Goal: Answer question/provide support

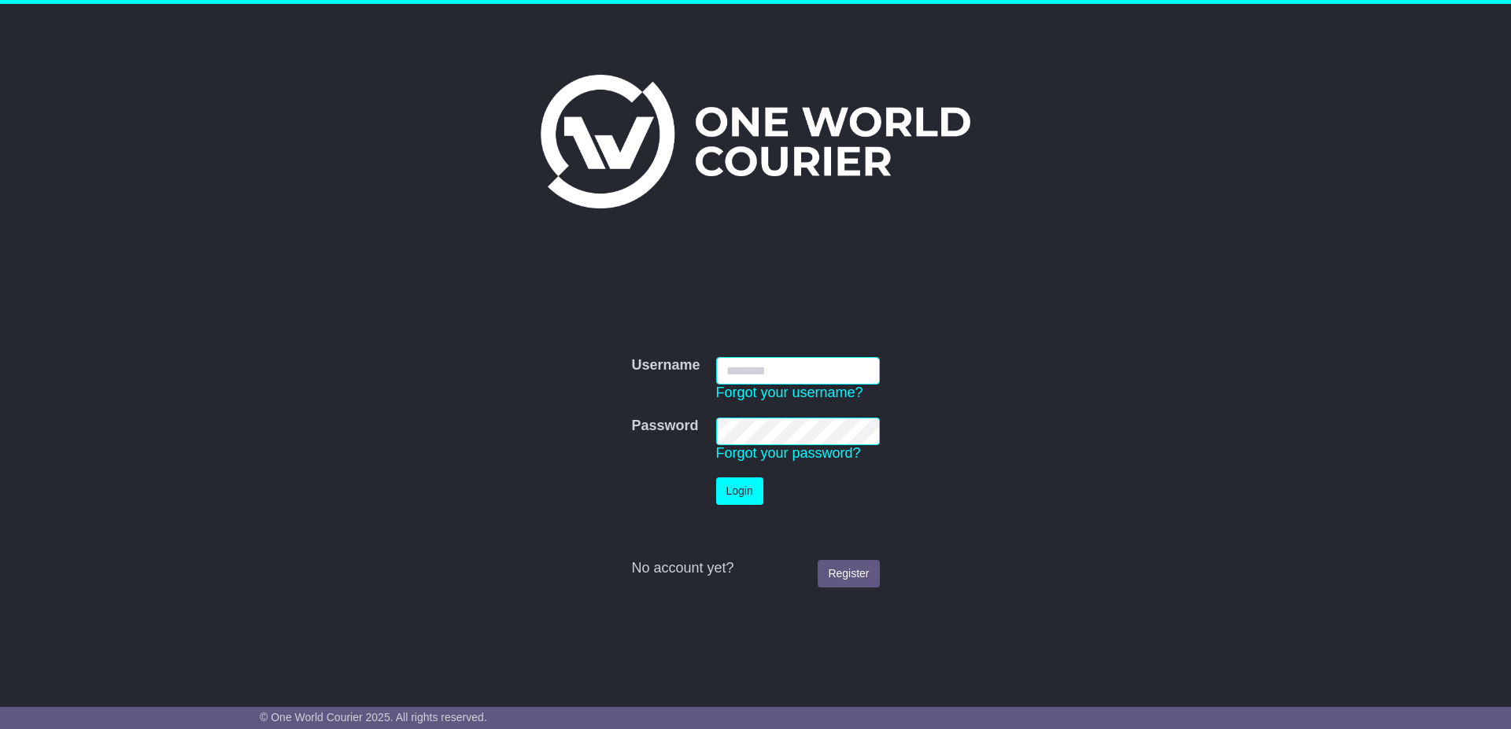
type input "**********"
click at [729, 482] on button "Login" at bounding box center [739, 492] width 47 height 28
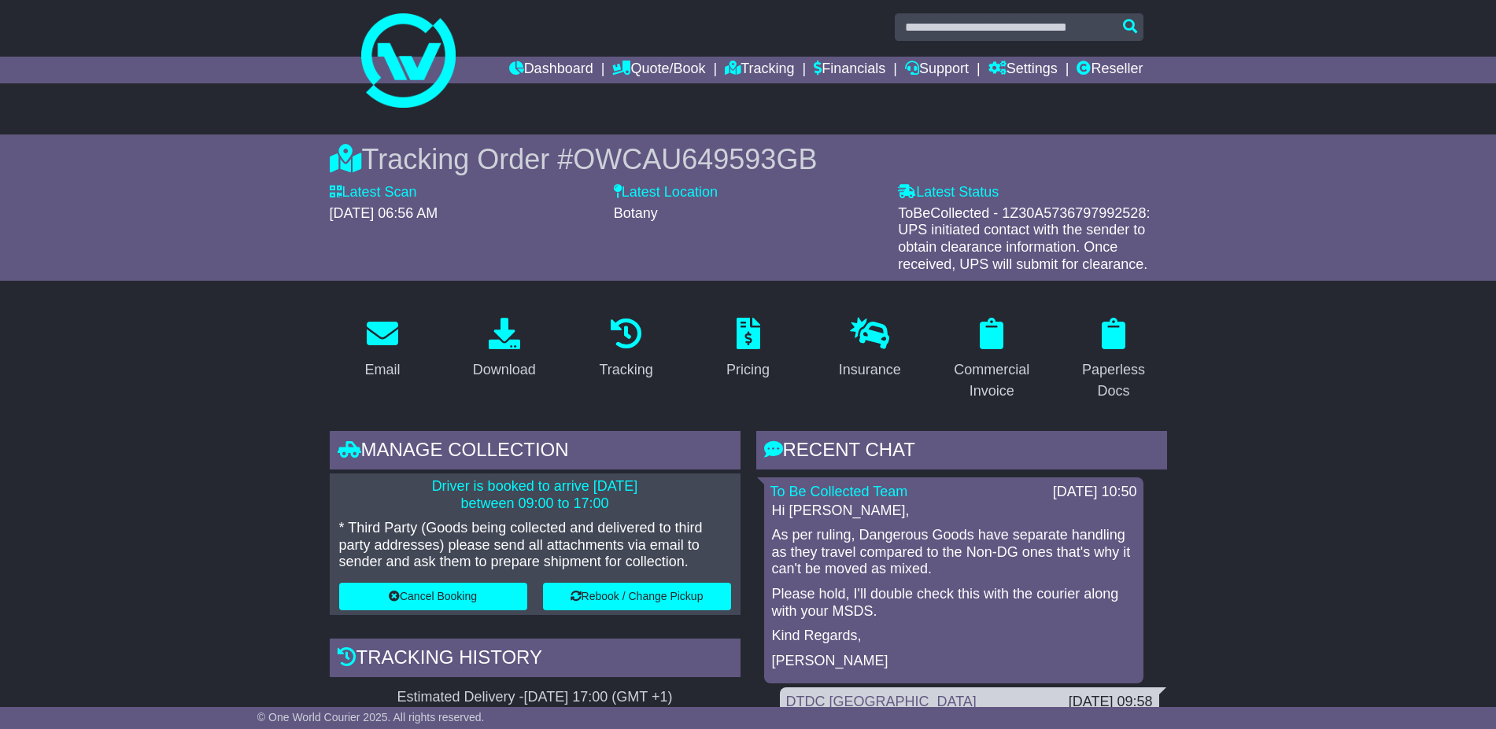
scroll to position [197, 0]
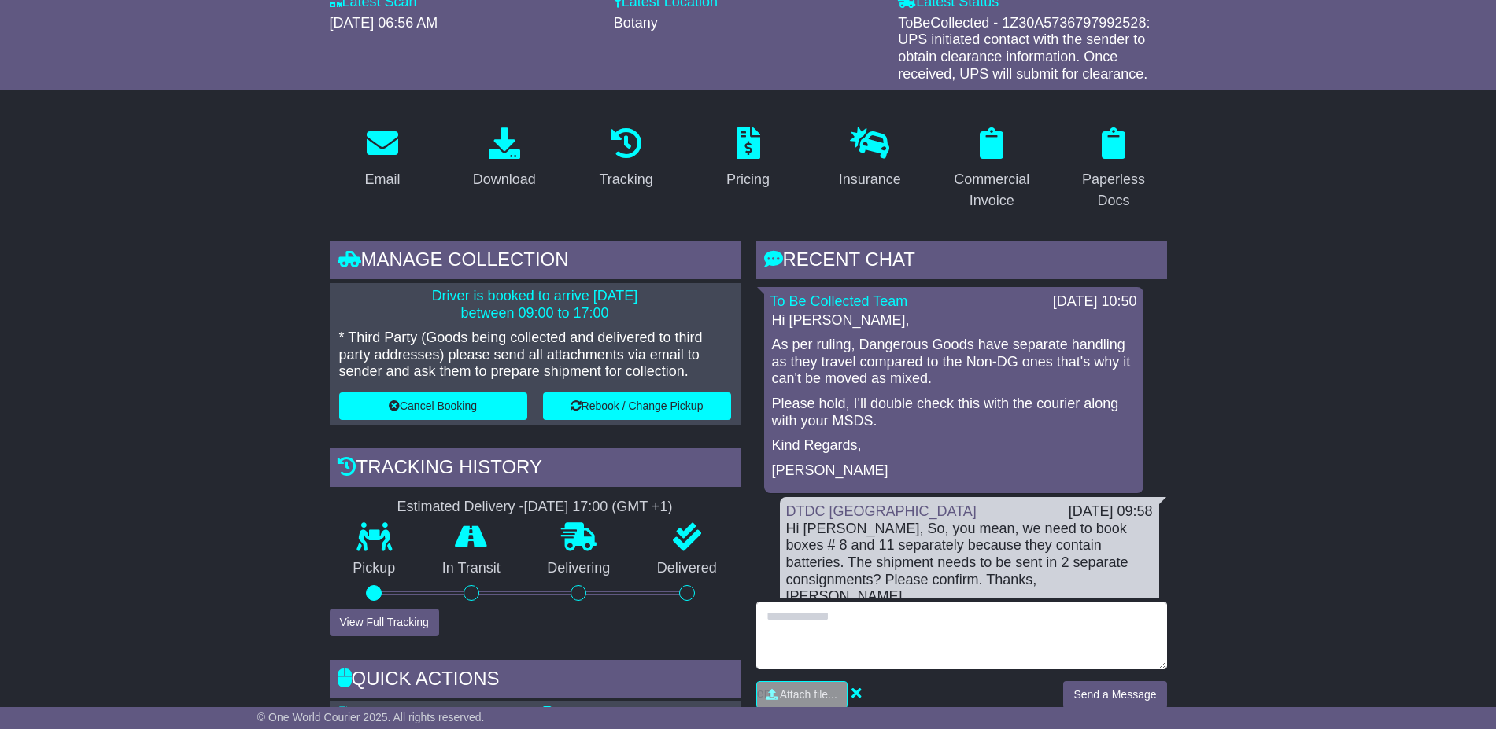
click at [896, 655] on textarea at bounding box center [961, 636] width 411 height 68
type textarea "**********"
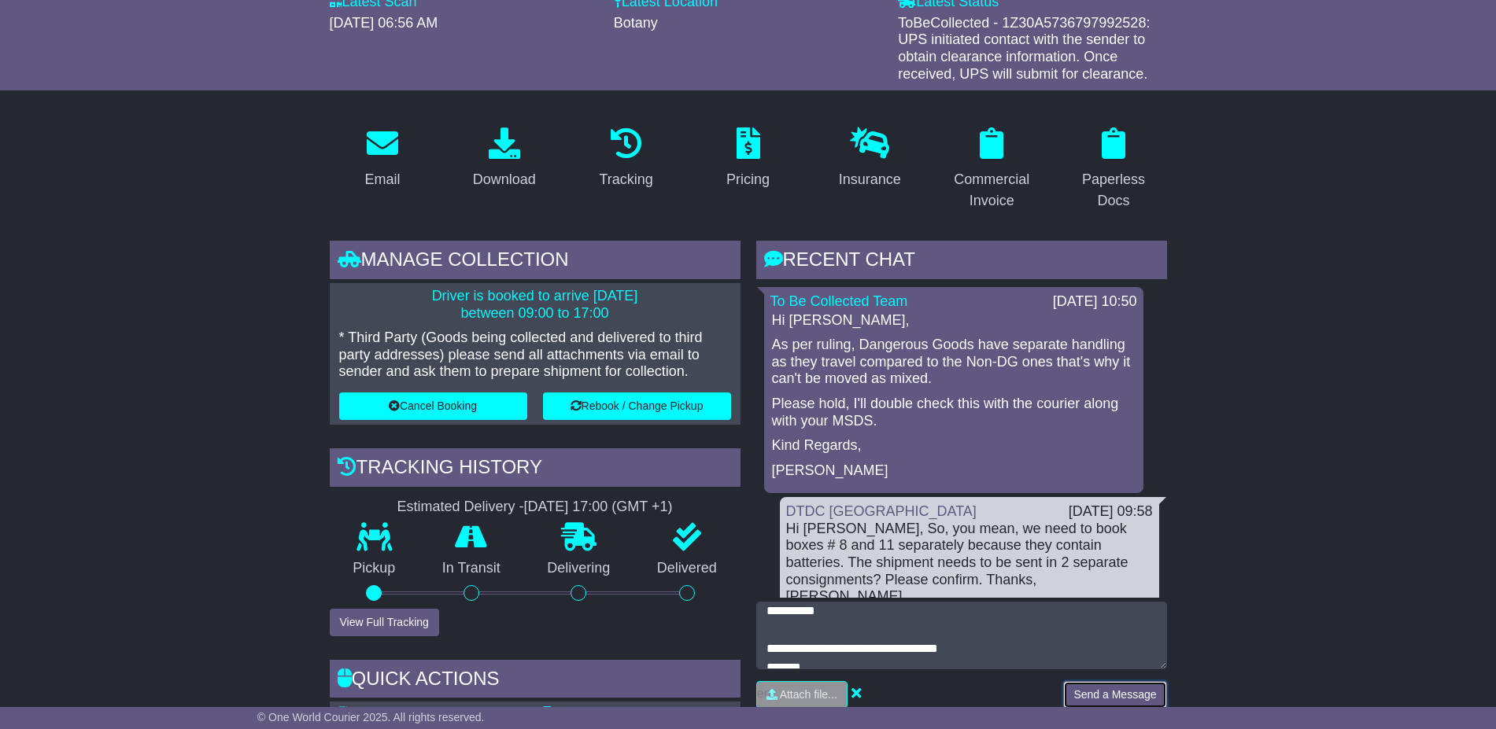
click at [1096, 689] on button "Send a Message" at bounding box center [1114, 695] width 103 height 28
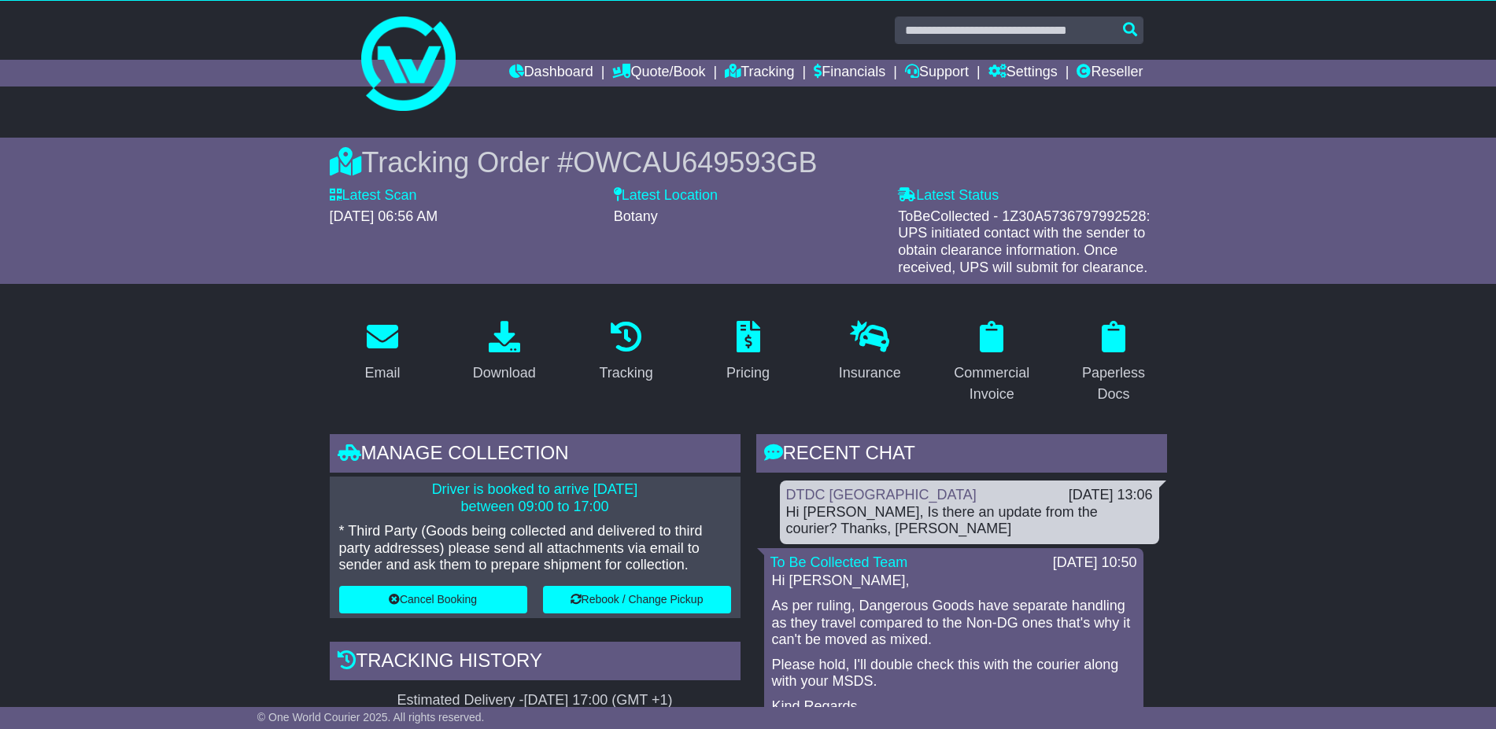
scroll to position [0, 0]
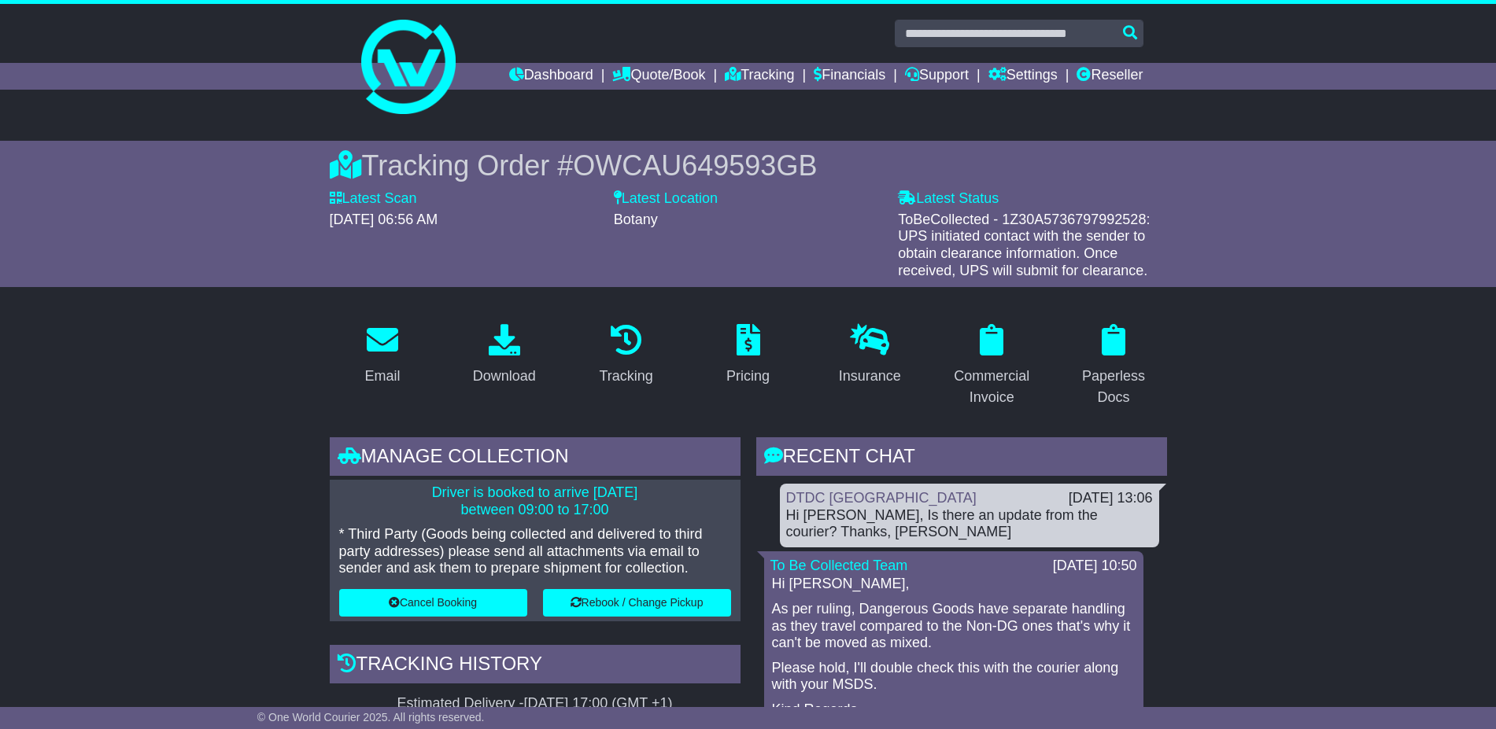
click at [641, 168] on span "OWCAU649593GB" at bounding box center [695, 165] width 244 height 32
copy span "OWCAU649593GB"
click at [652, 172] on span "OWCAU649593GB" at bounding box center [695, 165] width 244 height 32
click at [653, 172] on span "OWCAU649593GB" at bounding box center [695, 165] width 244 height 32
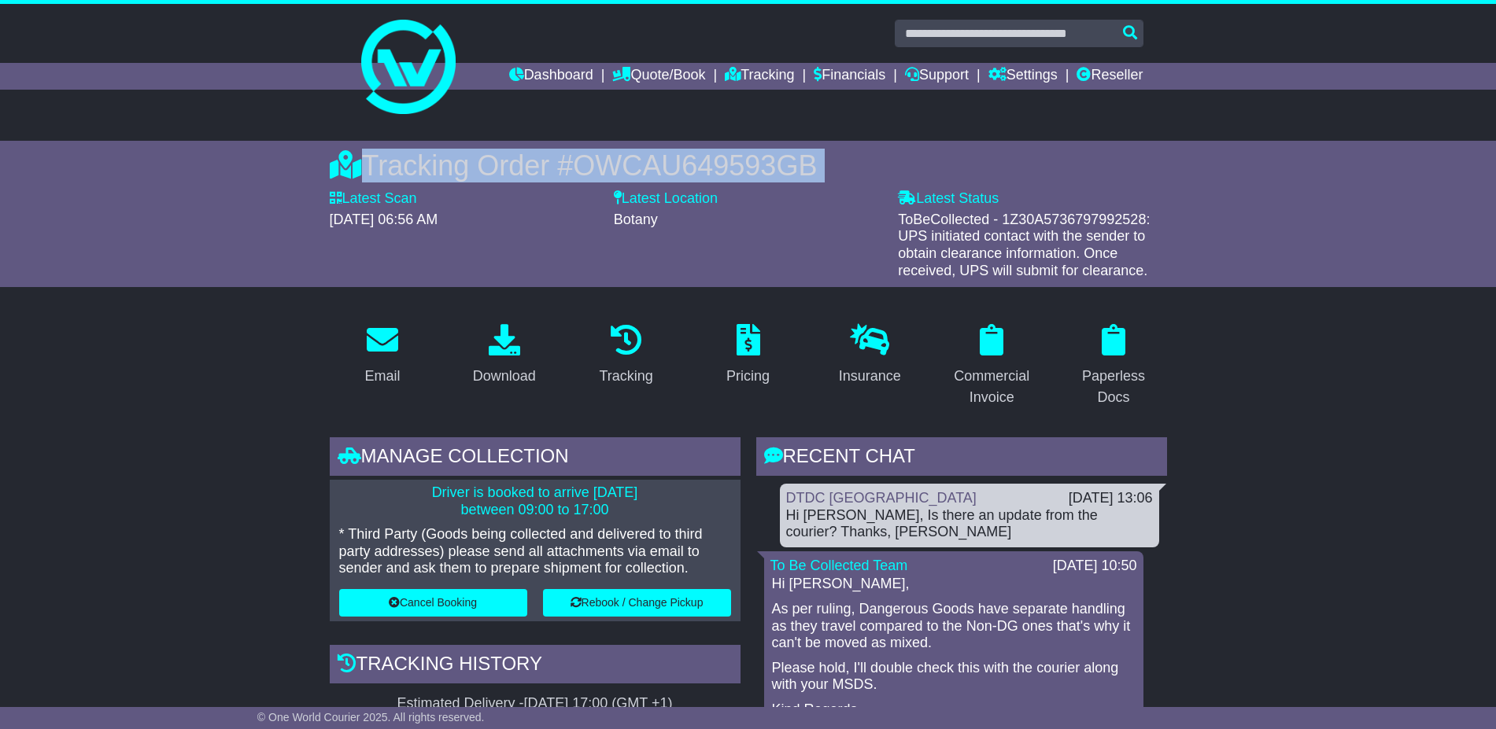
click at [652, 172] on span "OWCAU649593GB" at bounding box center [695, 165] width 244 height 32
click at [696, 168] on span "OWCAU649593GB" at bounding box center [695, 165] width 244 height 32
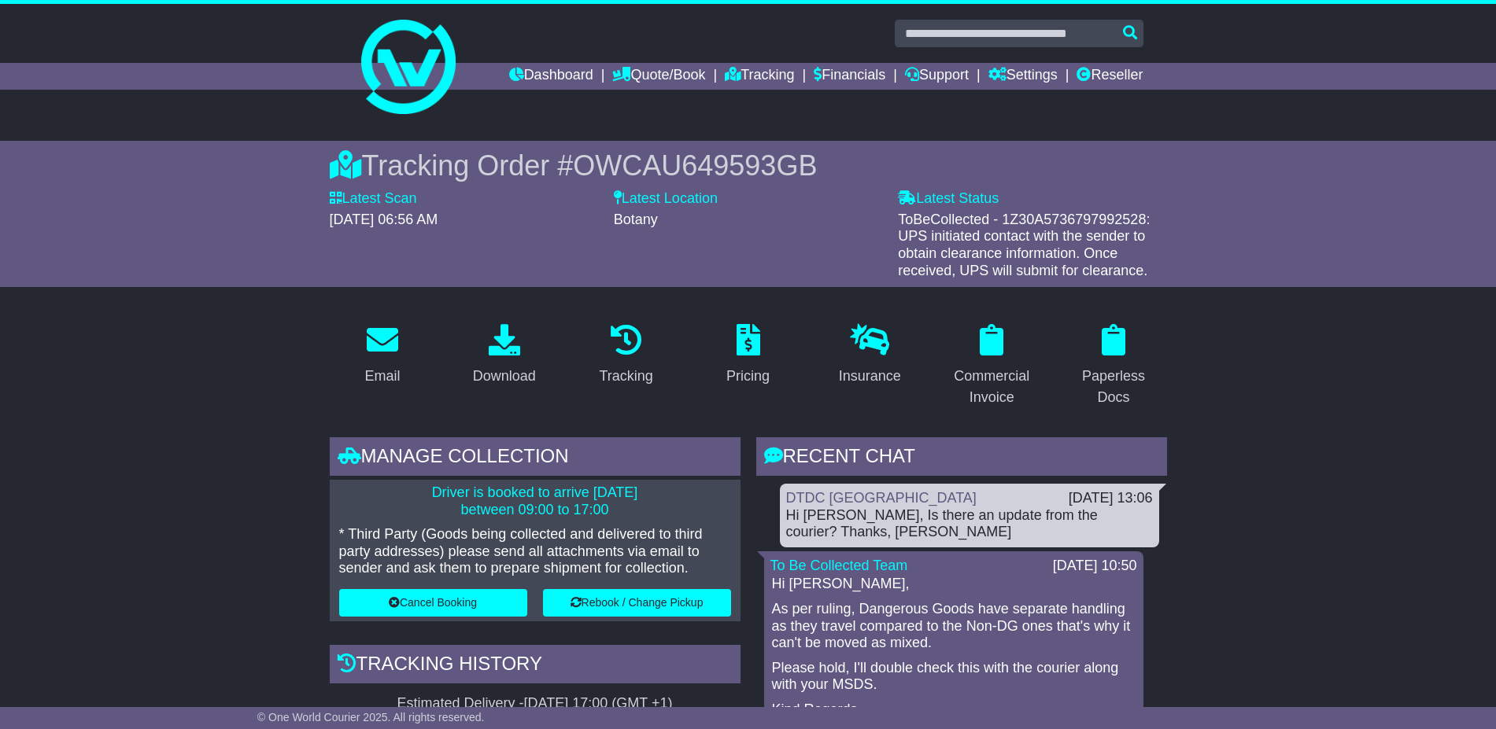
click at [722, 169] on span "OWCAU649593GB" at bounding box center [695, 165] width 244 height 32
click at [721, 169] on span "OWCAU649593GB" at bounding box center [695, 165] width 244 height 32
copy span "OWCAU649593GB"
